Goal: Information Seeking & Learning: Learn about a topic

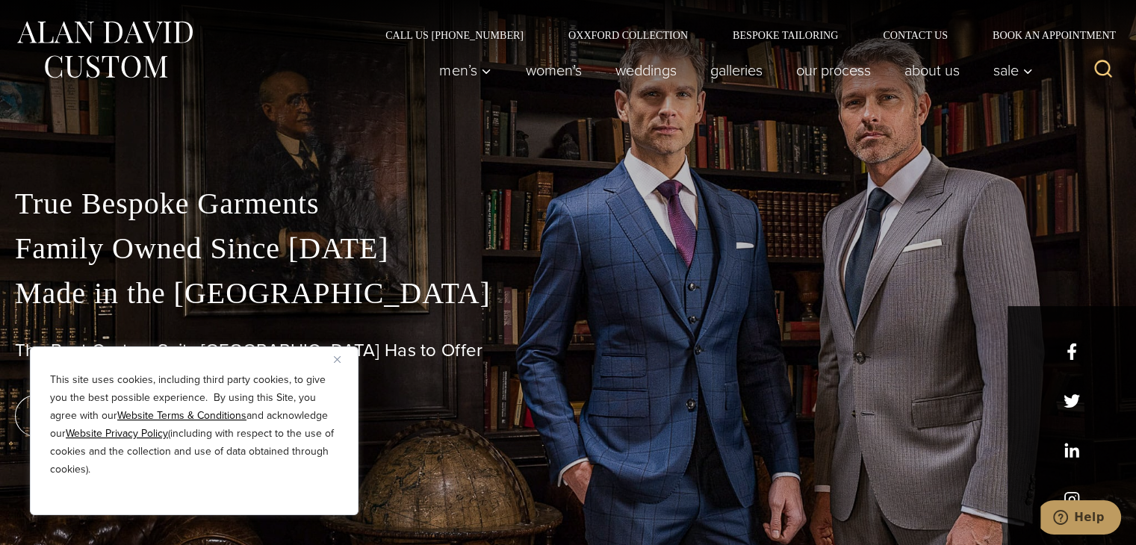
click at [338, 362] on img "Close" at bounding box center [337, 359] width 7 height 7
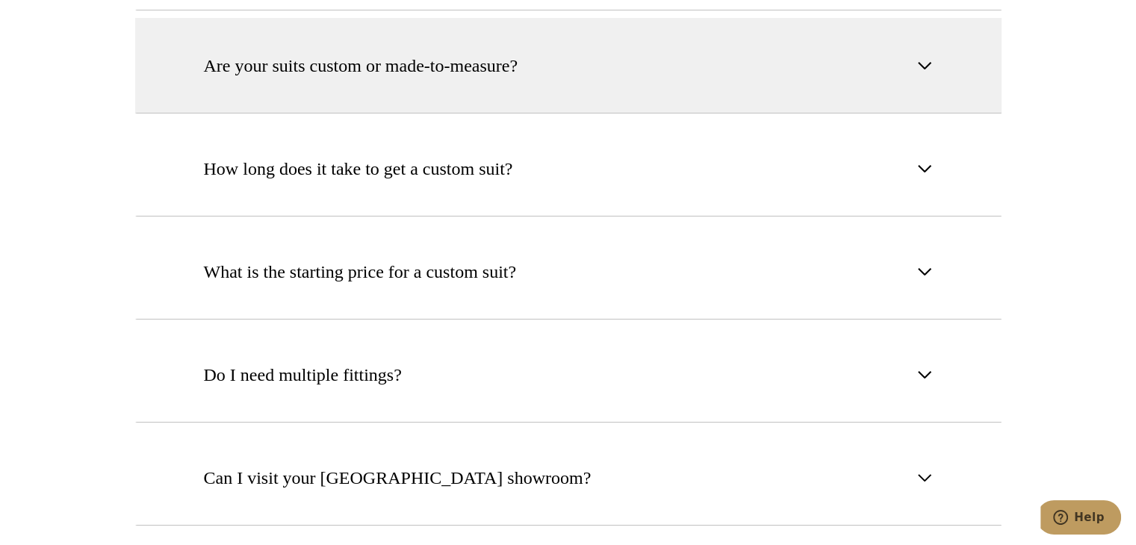
scroll to position [5478, 0]
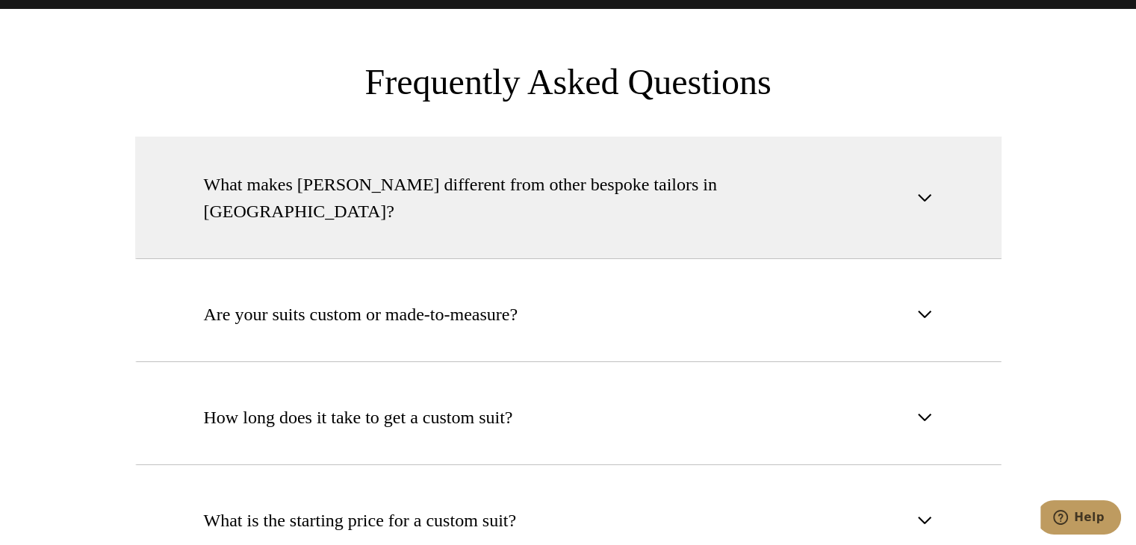
click at [422, 171] on span "What makes [PERSON_NAME] different from other bespoke tailors in [GEOGRAPHIC_DA…" at bounding box center [556, 198] width 704 height 54
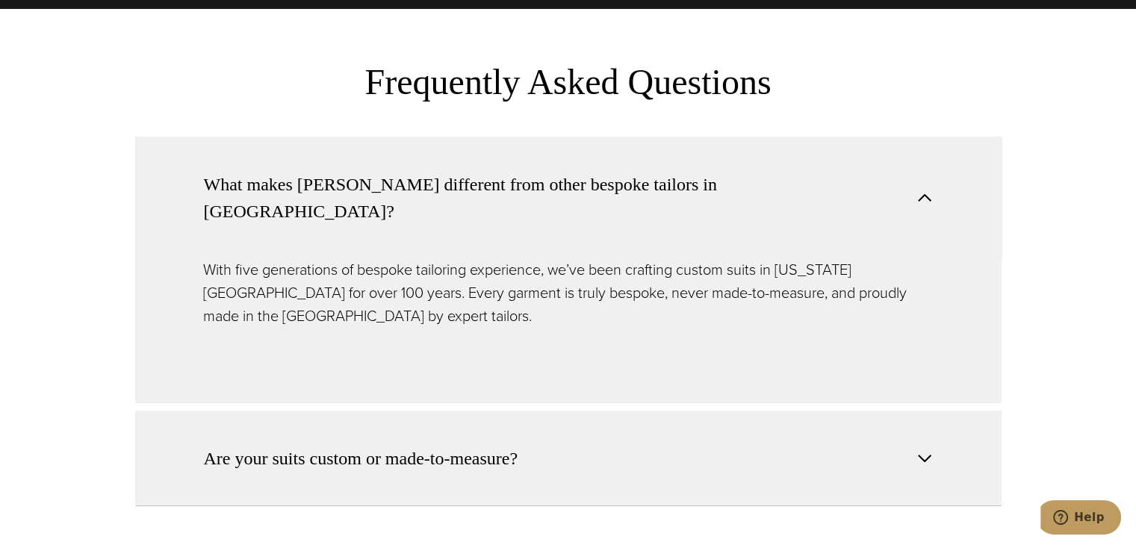
click at [408, 445] on span "Are your suits custom or made-to-measure?" at bounding box center [361, 458] width 314 height 27
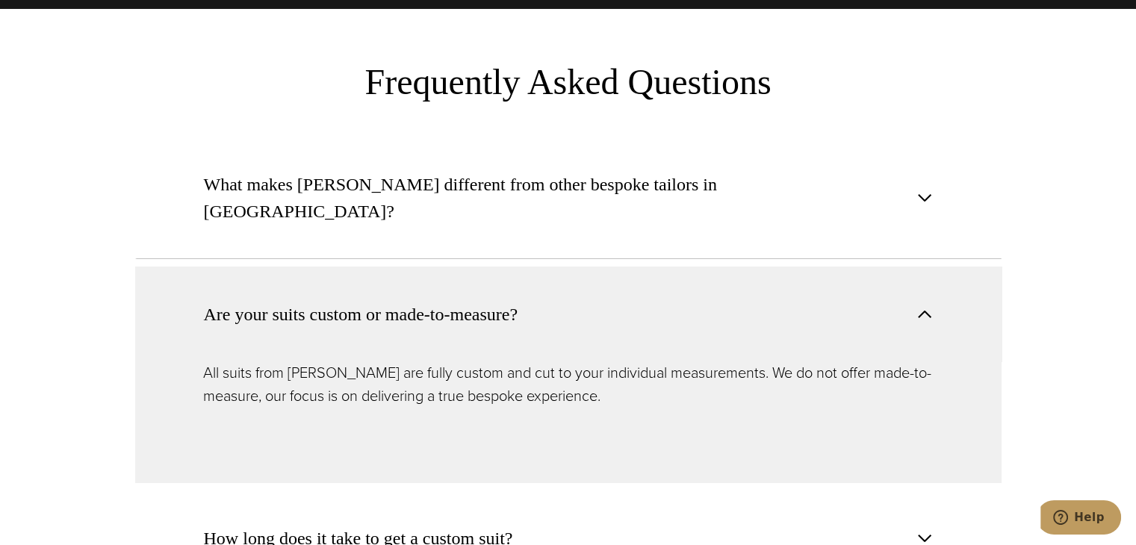
scroll to position [5602, 0]
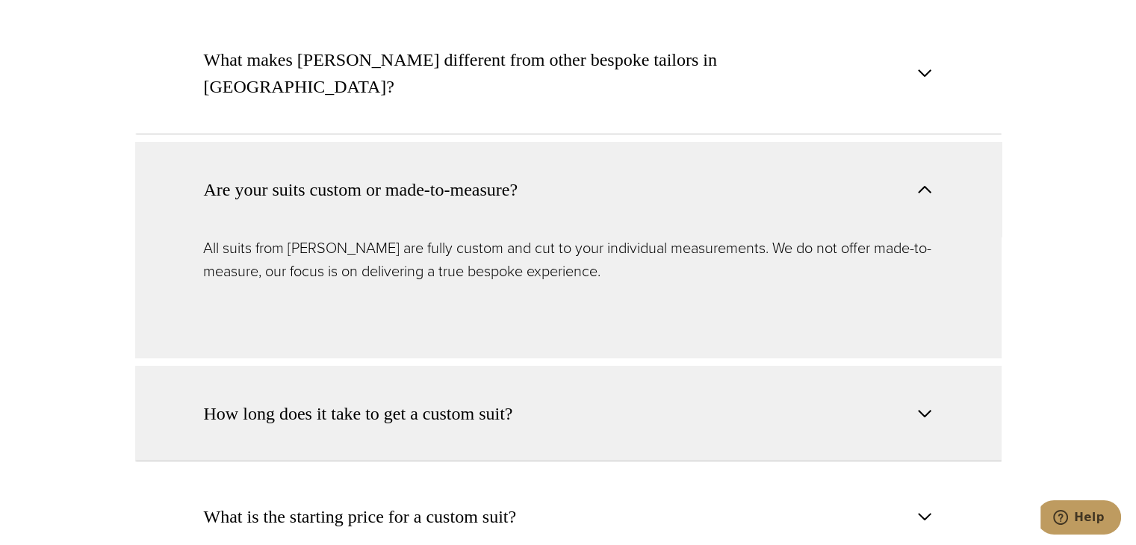
click at [409, 400] on span "How long does it take to get a custom suit?" at bounding box center [358, 413] width 309 height 27
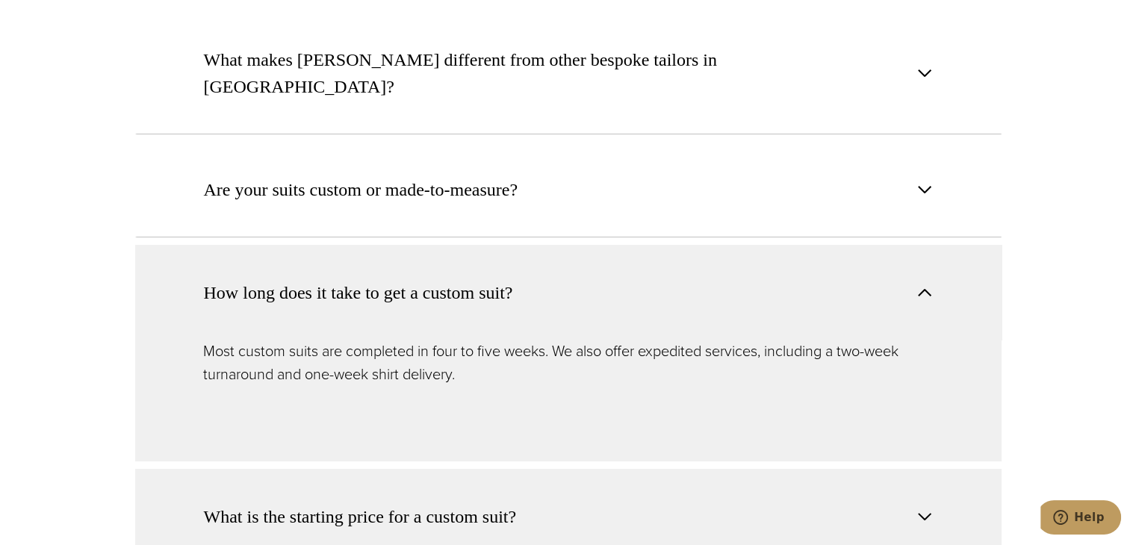
click at [408, 503] on span "What is the starting price for a custom suit?" at bounding box center [360, 516] width 313 height 27
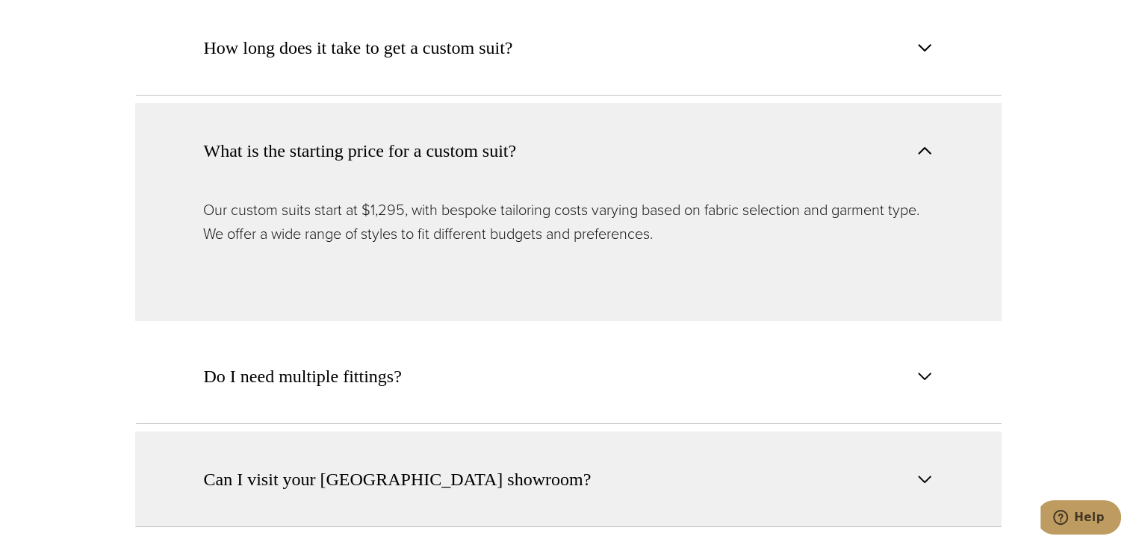
scroll to position [5851, 0]
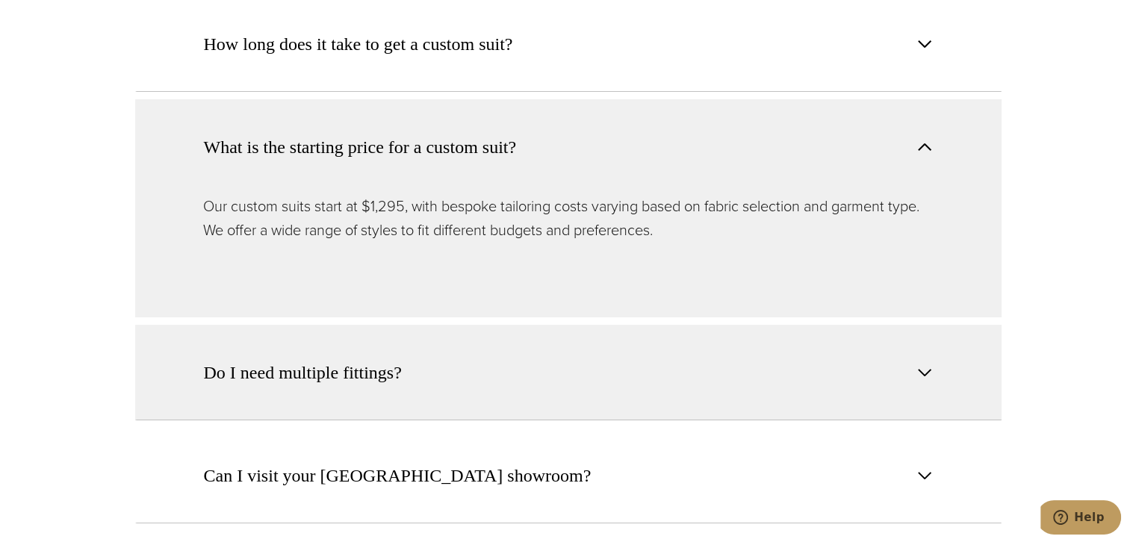
click at [371, 359] on span "Do I need multiple fittings?" at bounding box center [303, 372] width 198 height 27
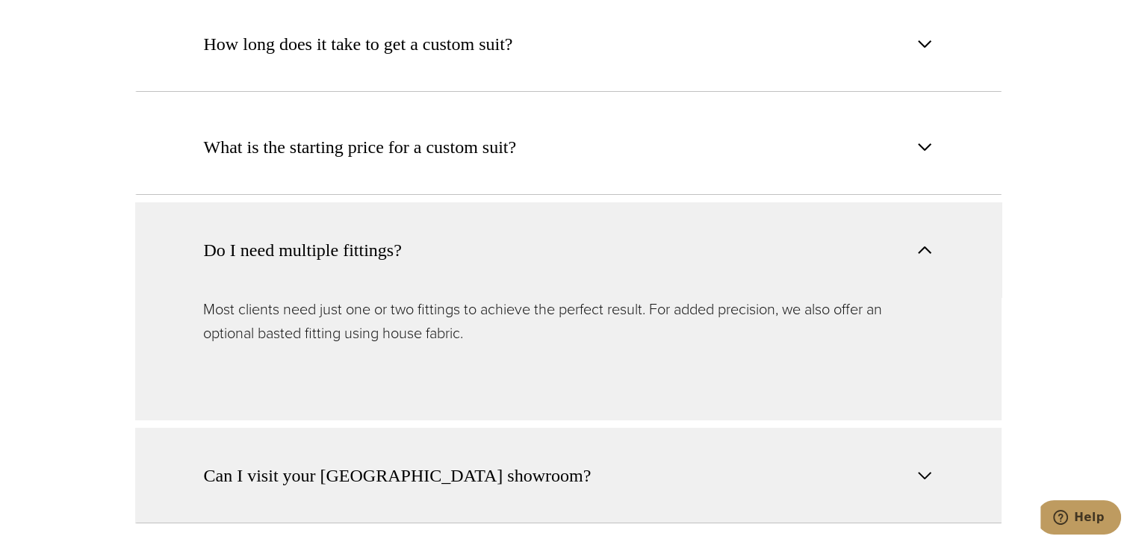
click at [375, 428] on button "Can I visit your [GEOGRAPHIC_DATA] showroom?" at bounding box center [568, 476] width 866 height 96
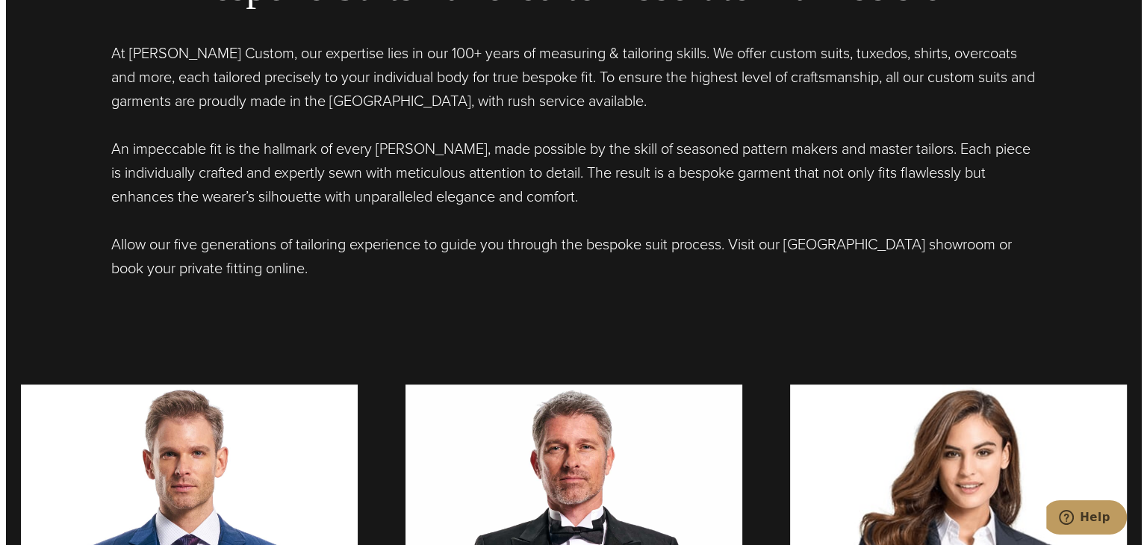
scroll to position [622, 0]
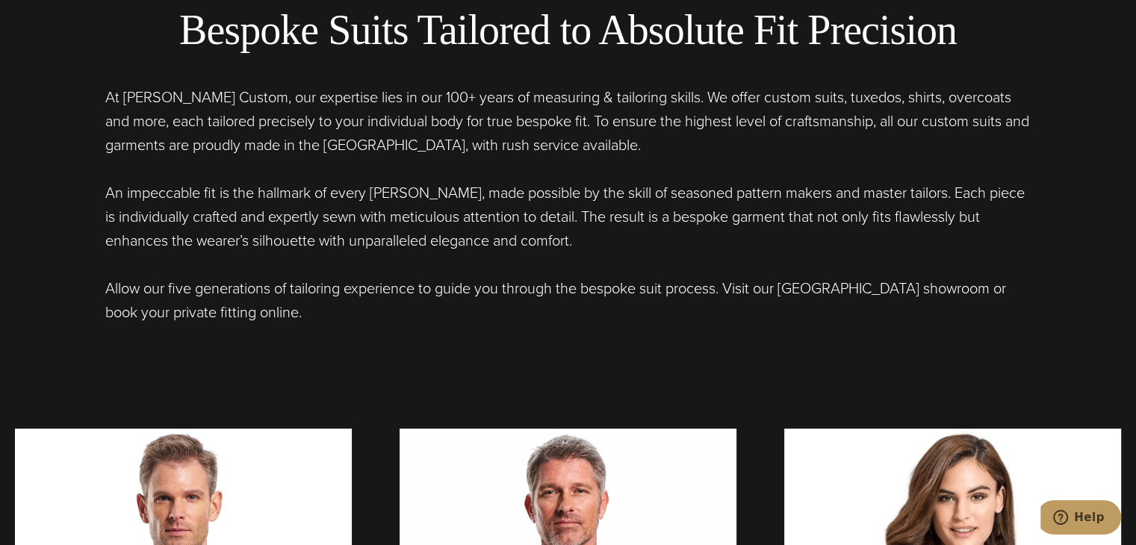
drag, startPoint x: 592, startPoint y: 240, endPoint x: 106, endPoint y: 90, distance: 508.9
click at [106, 90] on div "At [PERSON_NAME] Custom, our expertise lies in our 100+ years of measuring & ta…" at bounding box center [568, 204] width 926 height 239
copy div "At [PERSON_NAME] Custom, our expertise lies in our 100+ years of measuring & ta…"
